Goal: Contribute content

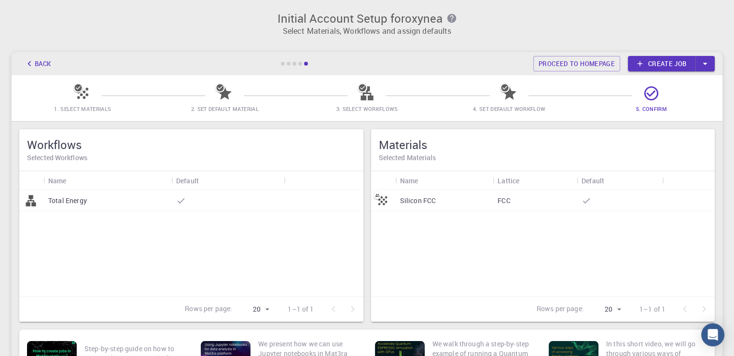
click at [299, 64] on div at bounding box center [300, 64] width 4 height 4
click at [576, 68] on link "Proceed to homepage" at bounding box center [576, 63] width 87 height 15
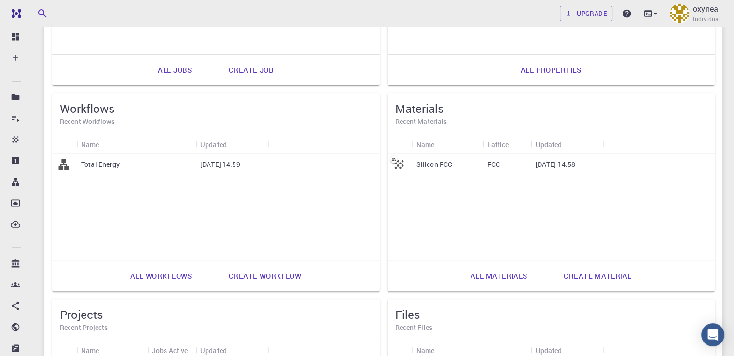
scroll to position [239, 0]
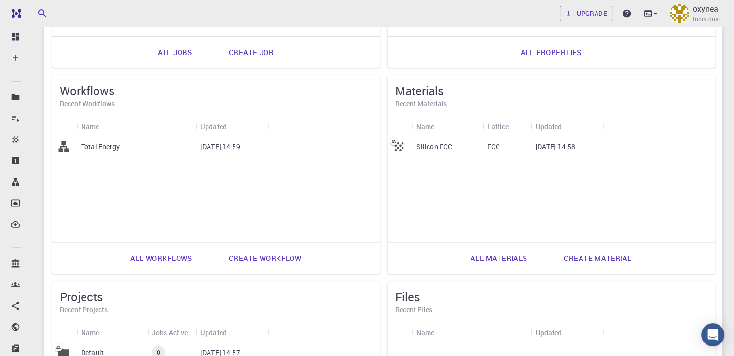
click at [553, 255] on link "Create material" at bounding box center [597, 257] width 89 height 23
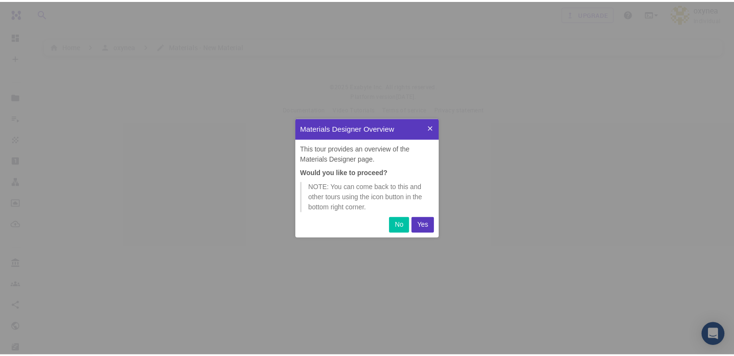
scroll to position [112, 137]
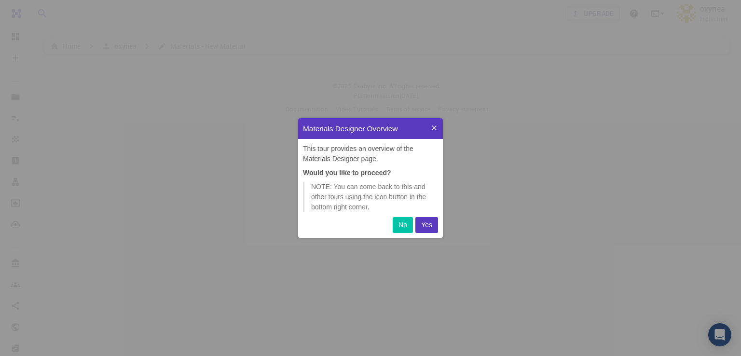
click at [433, 226] on button "Yes" at bounding box center [426, 225] width 23 height 16
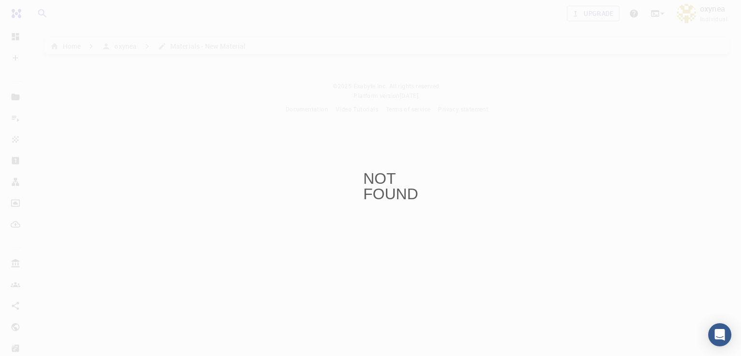
click at [184, 64] on div "NOT FOUND" at bounding box center [370, 178] width 741 height 356
click at [480, 70] on div "NOT FOUND" at bounding box center [370, 178] width 741 height 356
click at [476, 66] on div "NOT FOUND" at bounding box center [370, 178] width 741 height 356
click at [475, 66] on div "NOT FOUND" at bounding box center [370, 178] width 741 height 356
